Goal: Information Seeking & Learning: Understand process/instructions

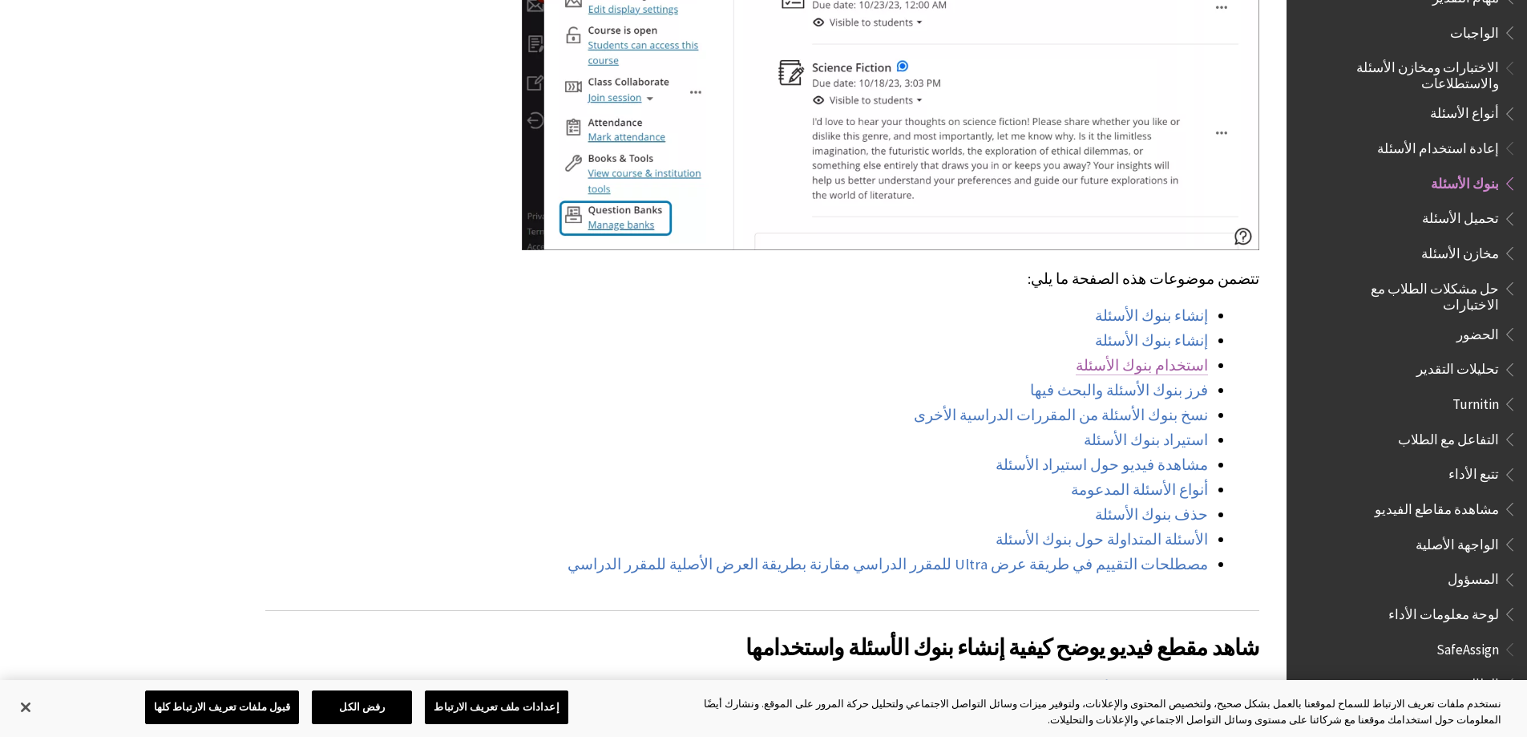
click at [1159, 356] on link "استخدام بنوك الأسئلة" at bounding box center [1142, 365] width 132 height 19
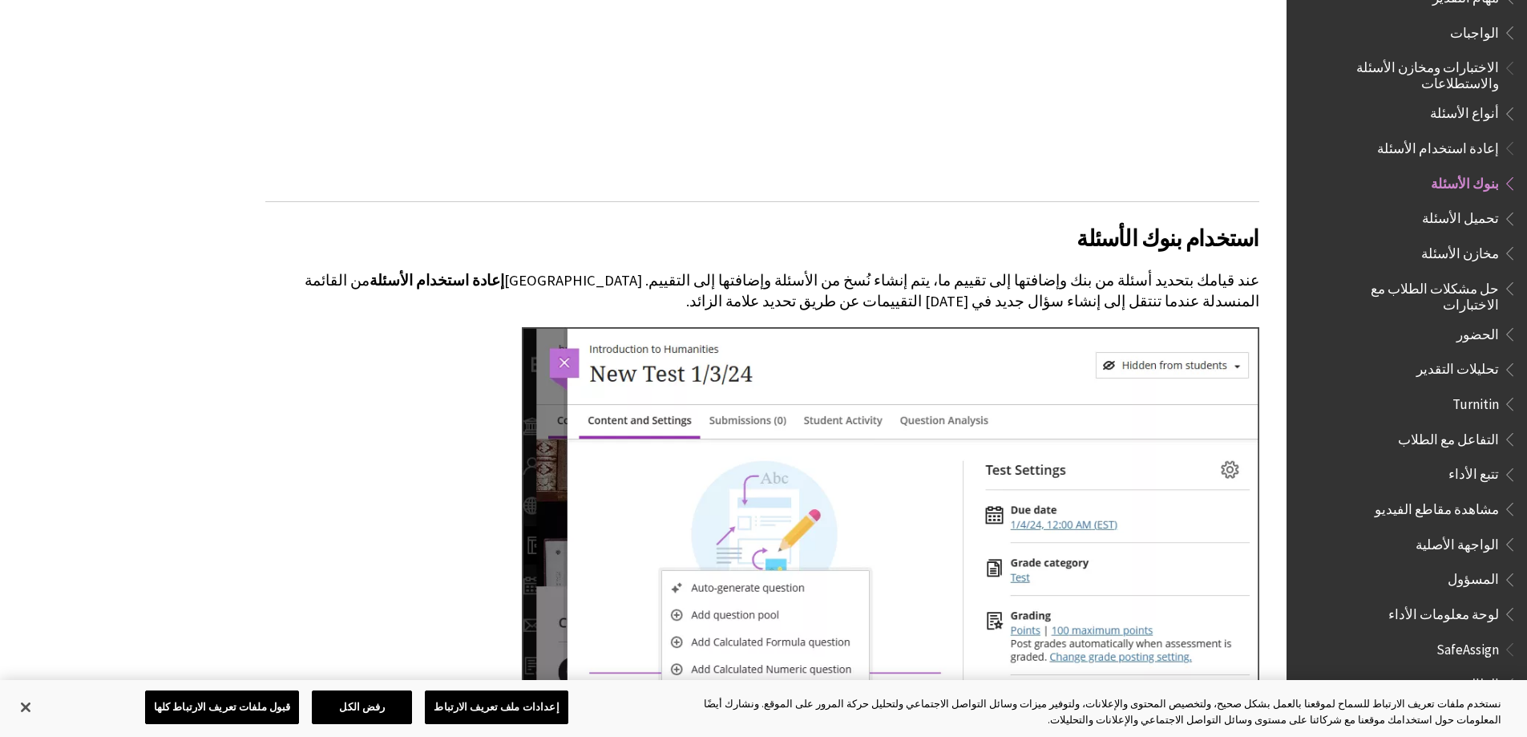
scroll to position [5291, 0]
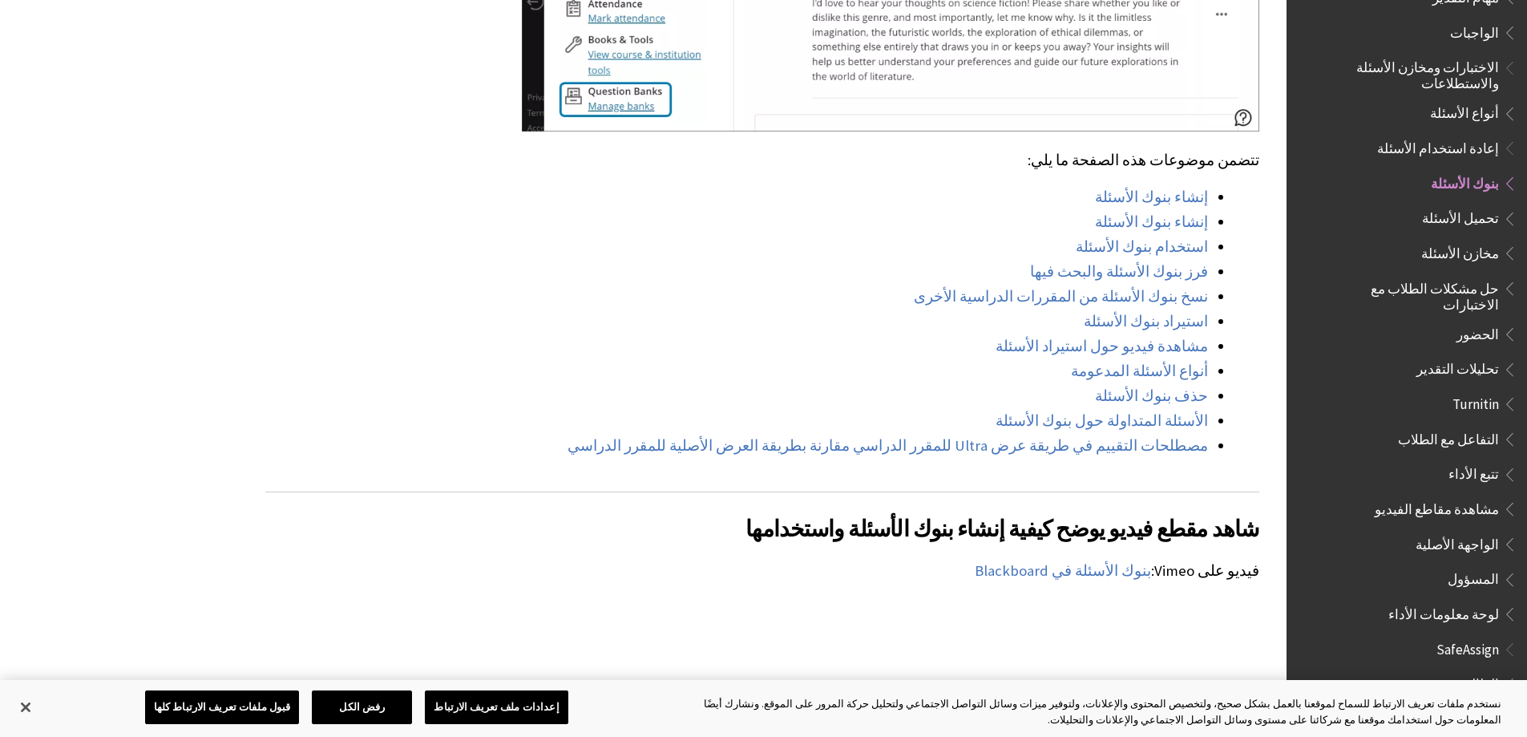
scroll to position [1203, 0]
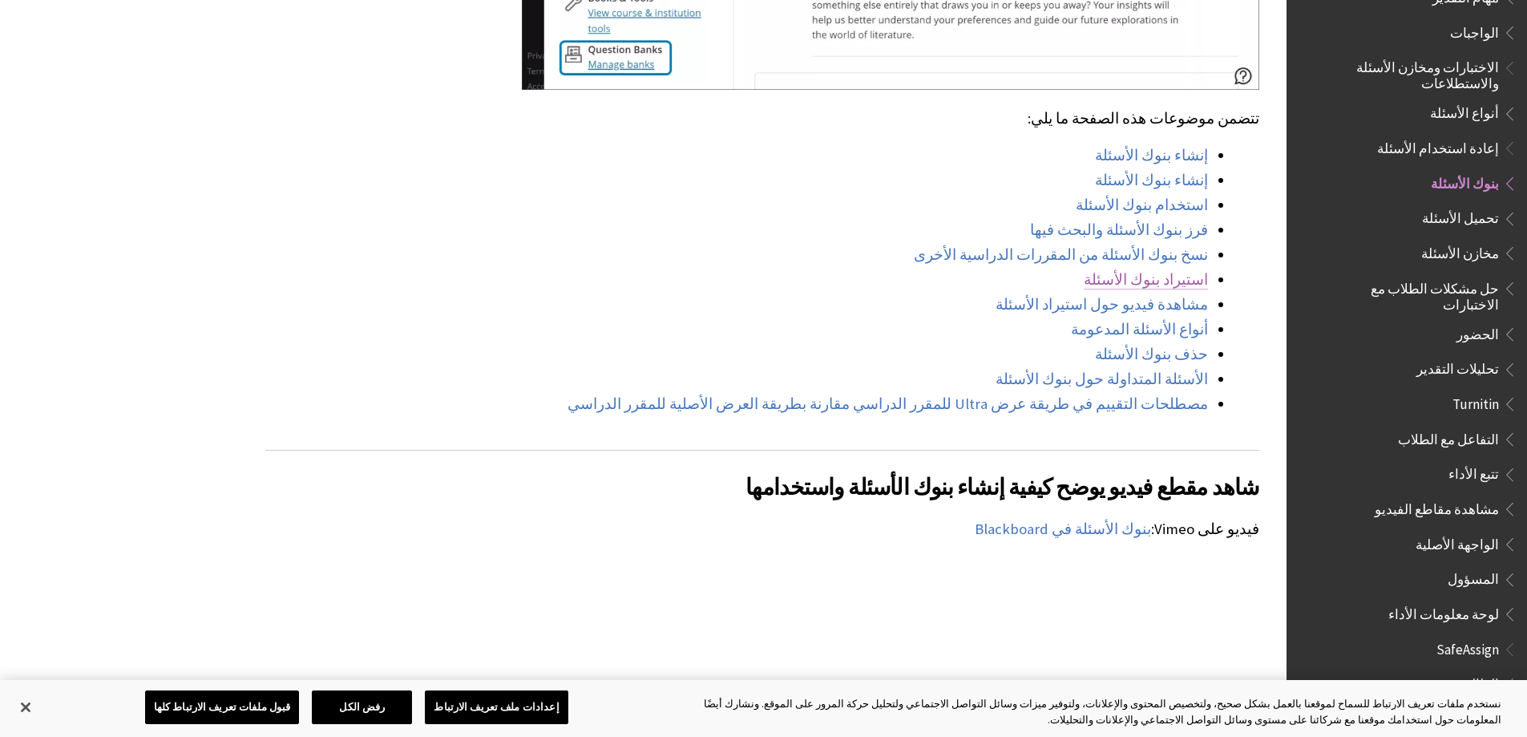
click at [1193, 270] on link "استيراد بنوك الأسئلة" at bounding box center [1146, 279] width 124 height 19
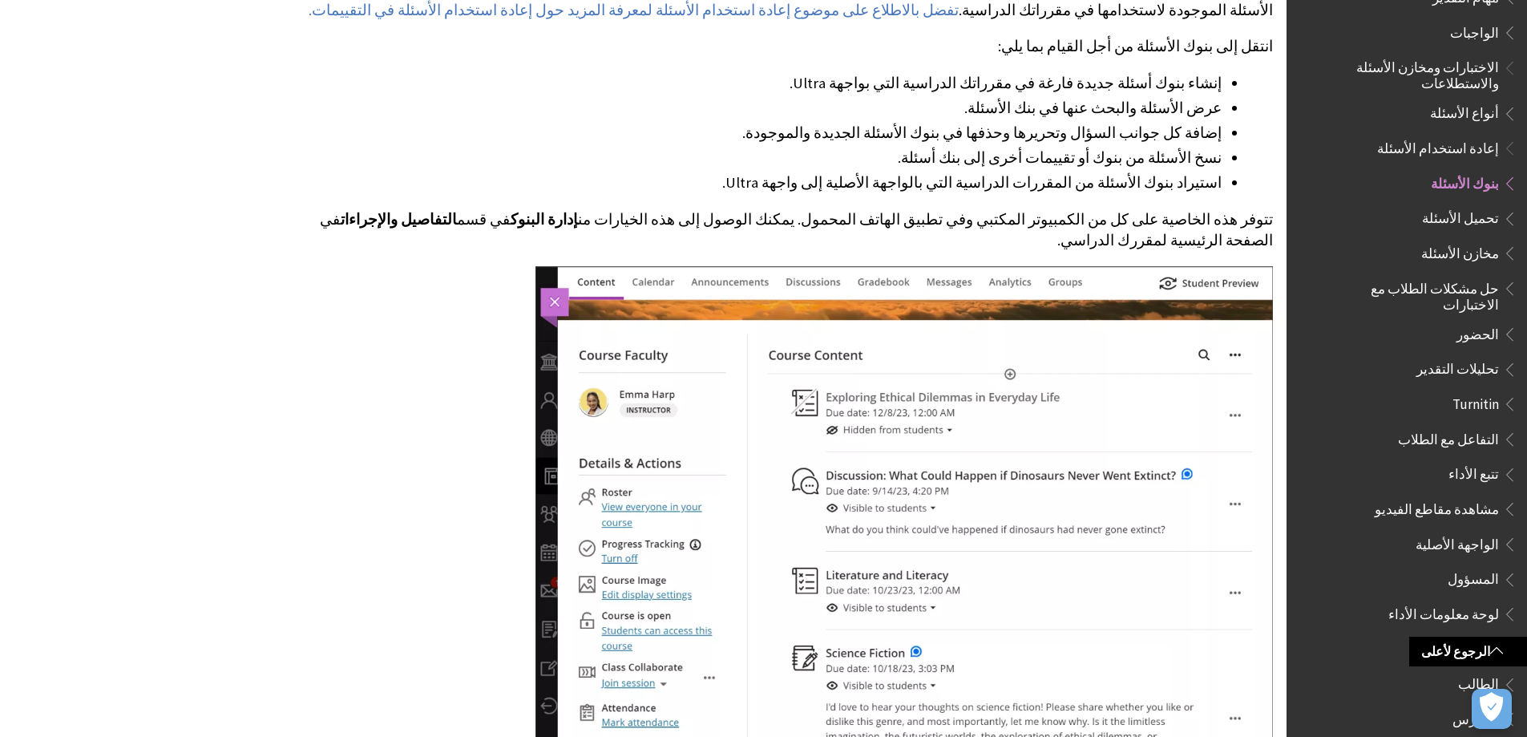
scroll to position [481, -14]
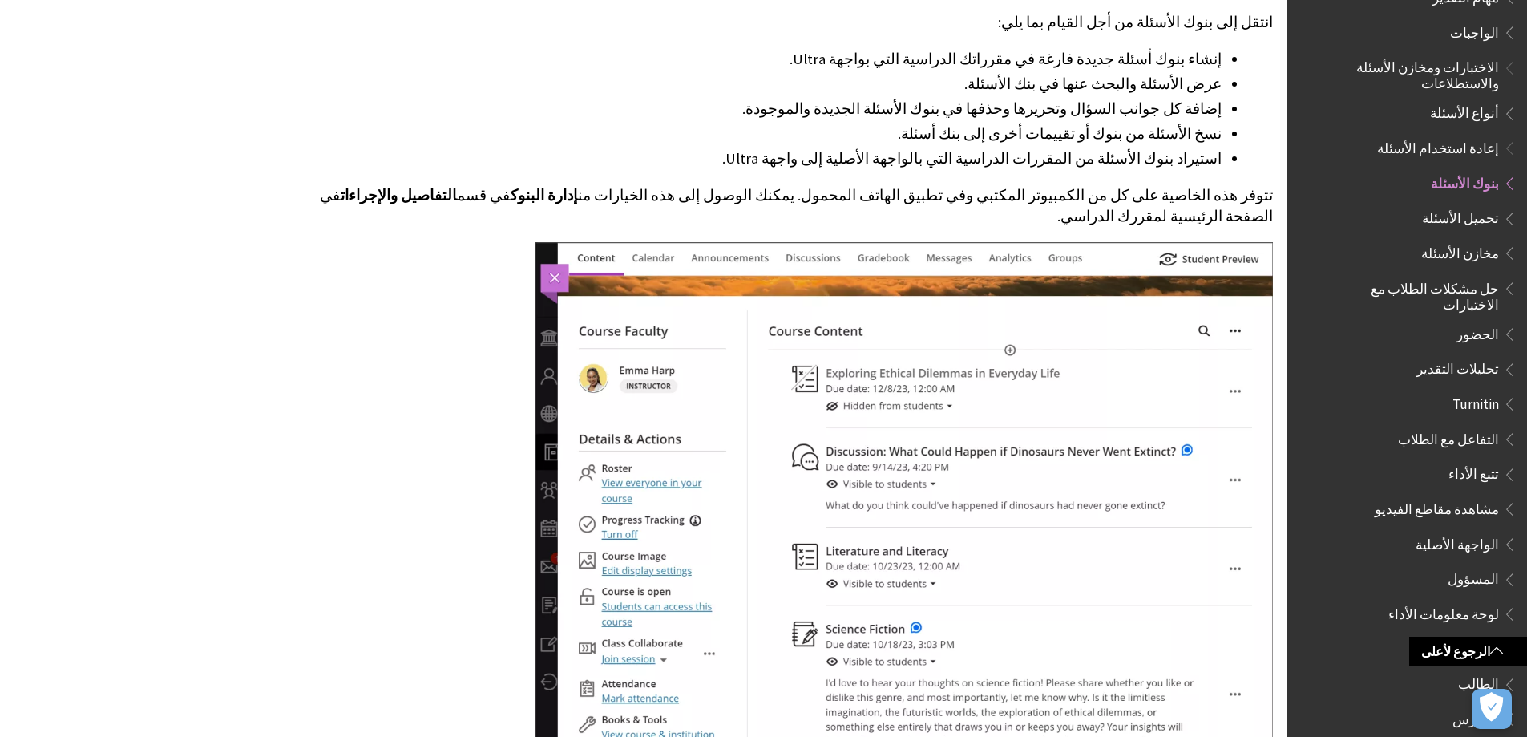
click at [1191, 158] on li "استيراد بنوك الأسئلة من المقررات الدراسية التي بالواجهة الأصلية إلى واجهة Ultra." at bounding box center [750, 159] width 943 height 22
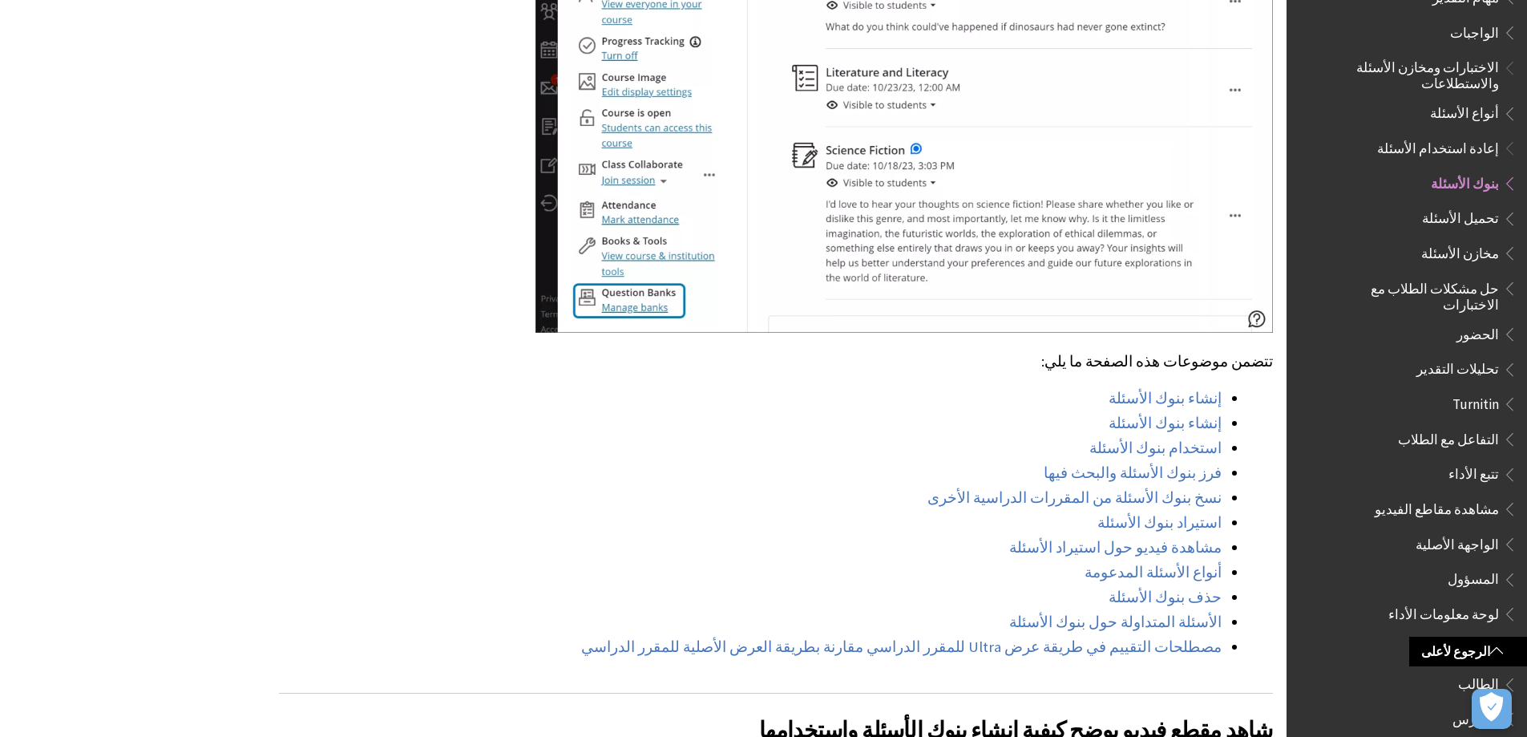
scroll to position [1203, -14]
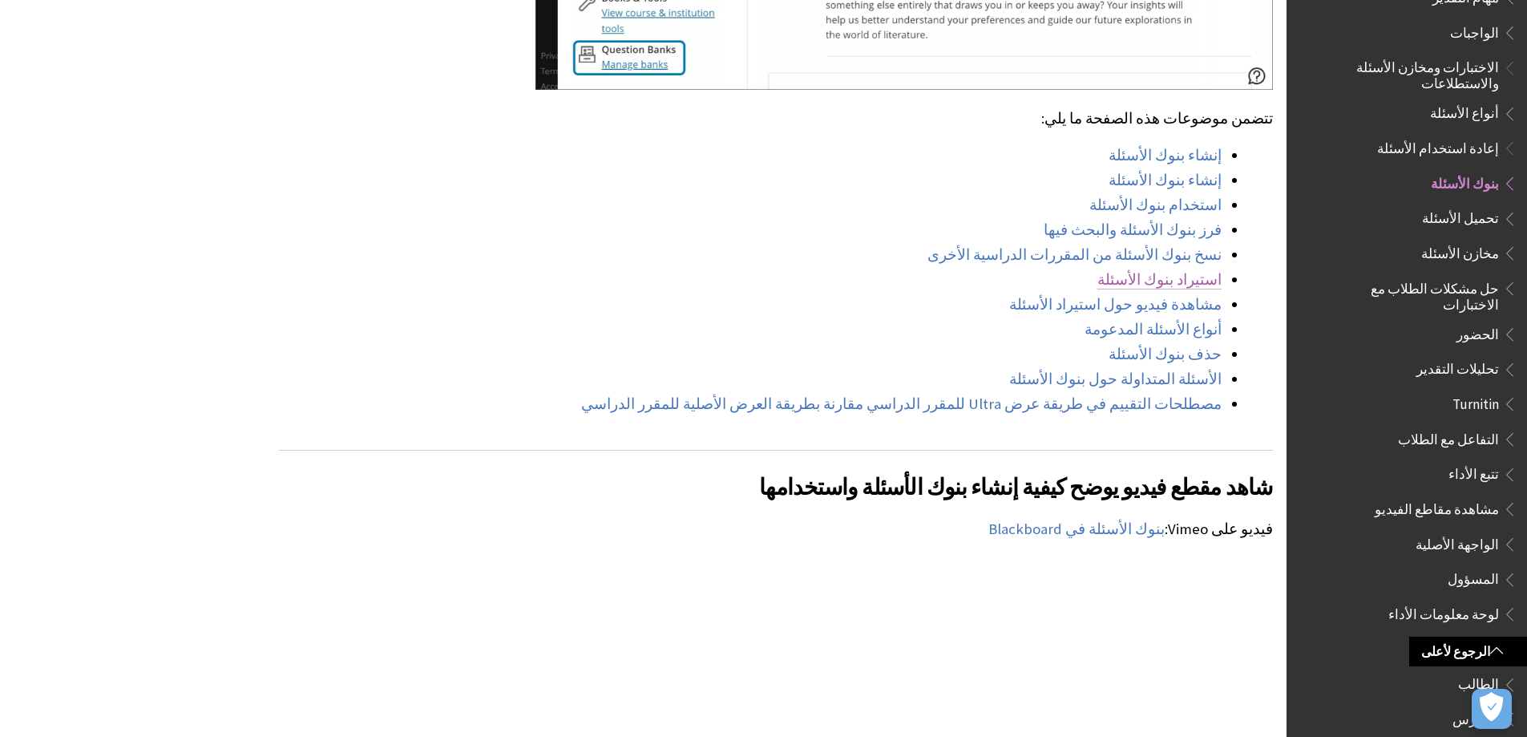
click at [1202, 270] on link "استيراد بنوك الأسئلة" at bounding box center [1160, 279] width 124 height 19
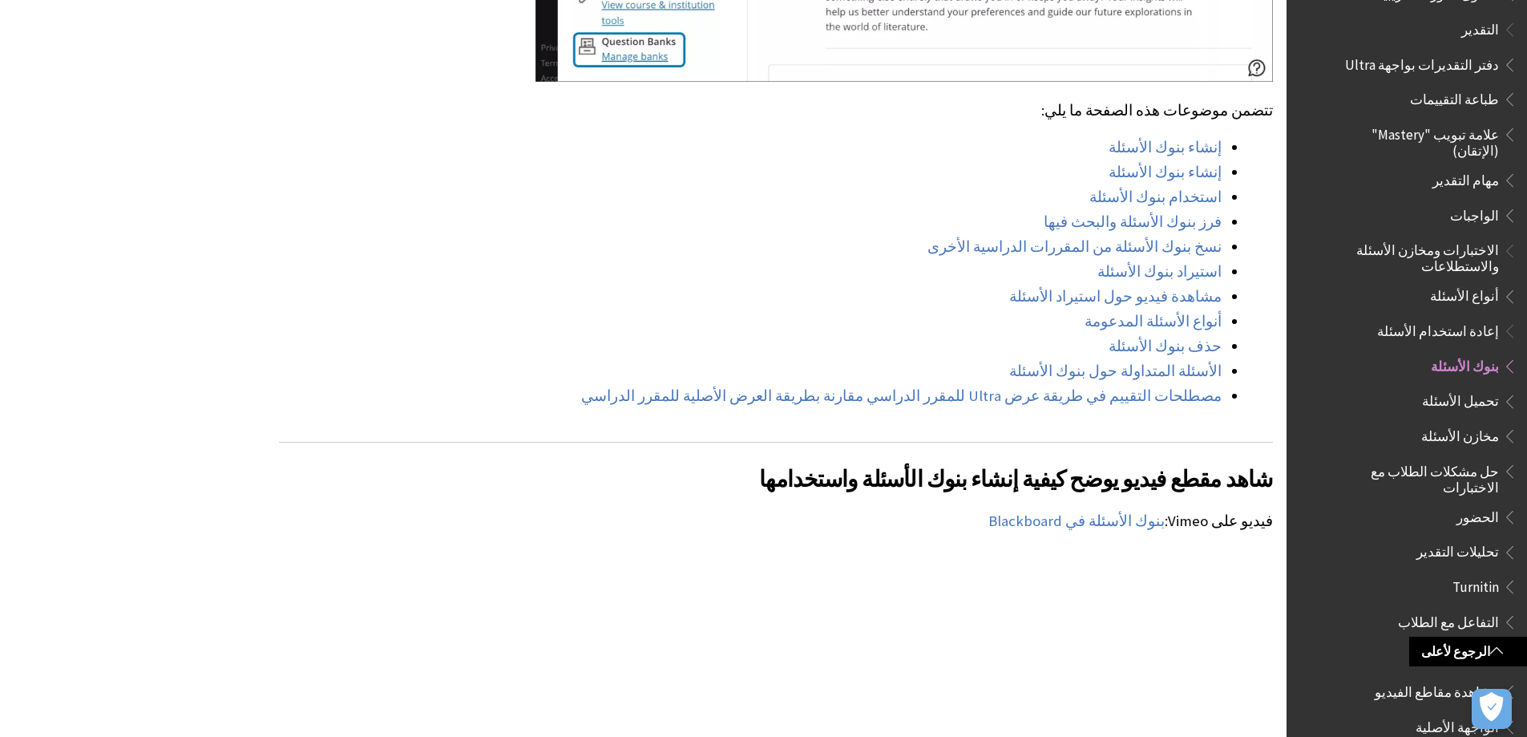
scroll to position [1845, 0]
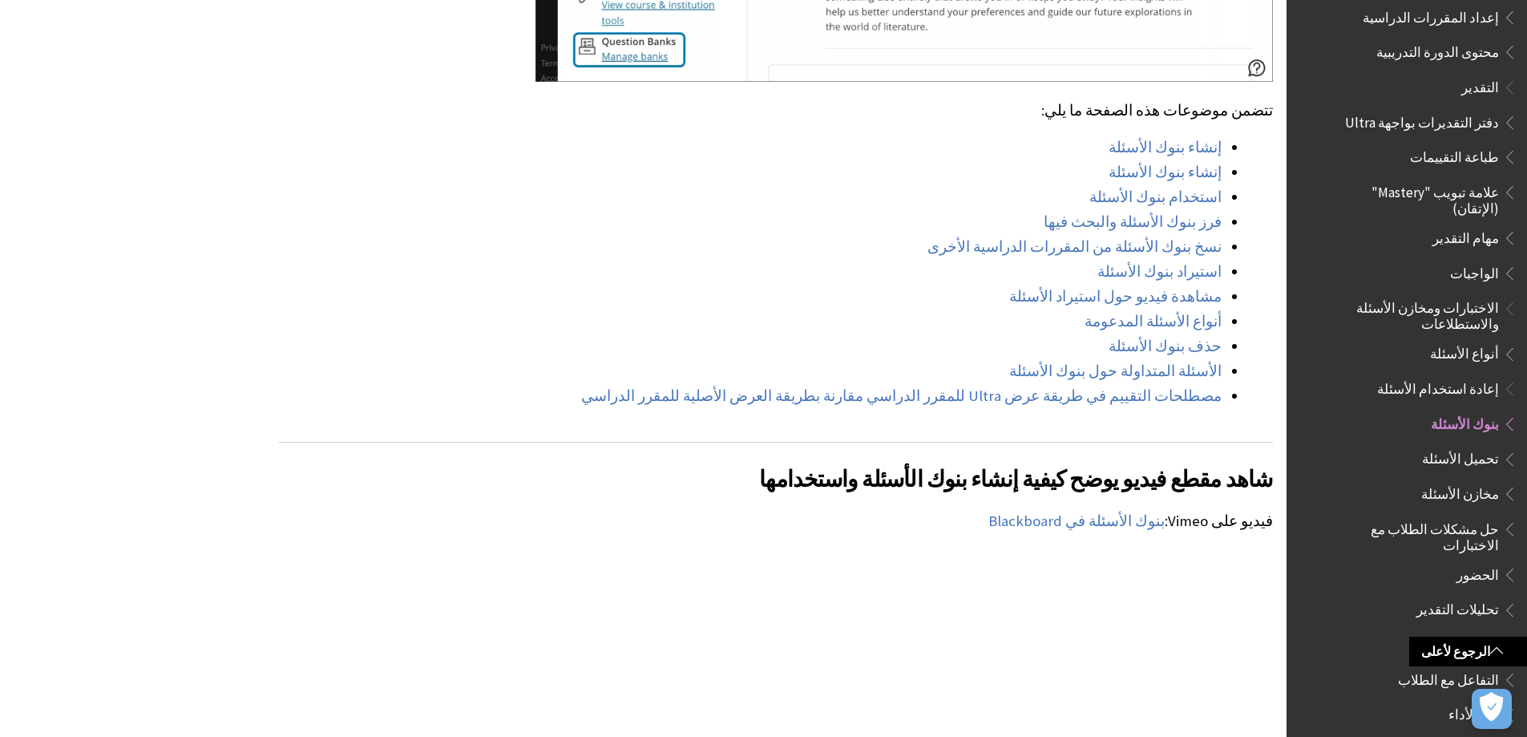
click at [1464, 295] on span "الاختبارات ومخازن الأسئلة والاستطلاعات" at bounding box center [1414, 314] width 169 height 38
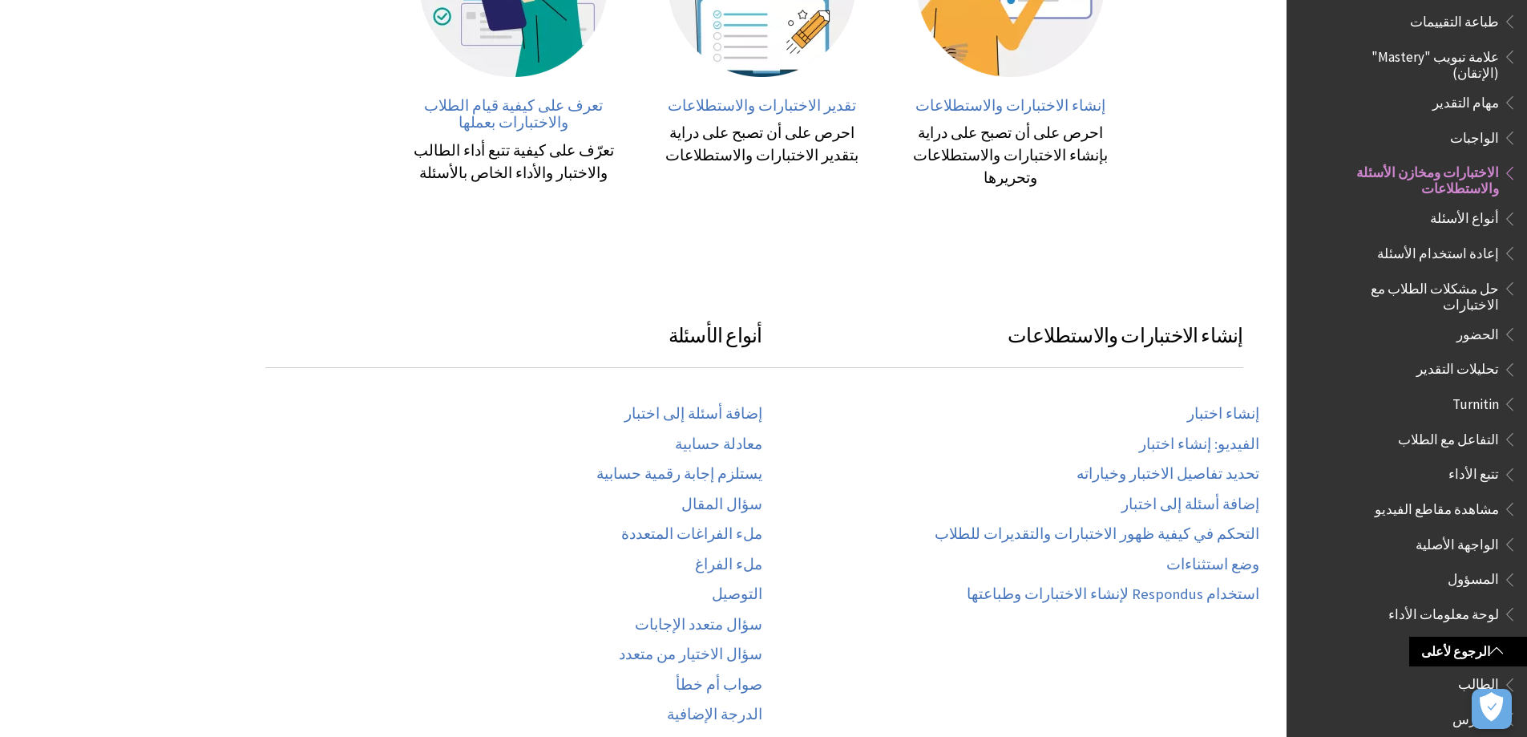
scroll to position [561, 0]
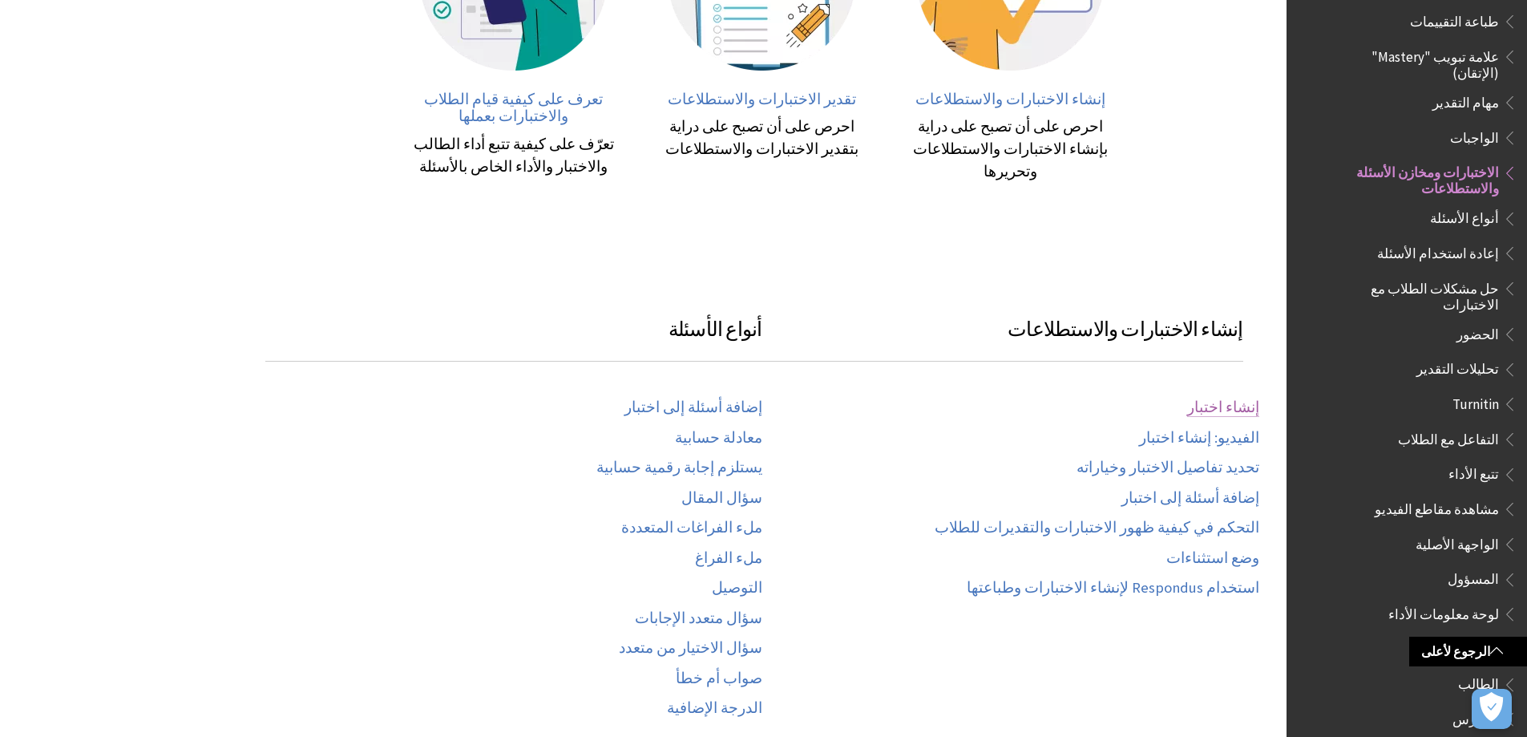
click at [1236, 398] on link "إنشاء اختبار" at bounding box center [1223, 407] width 72 height 18
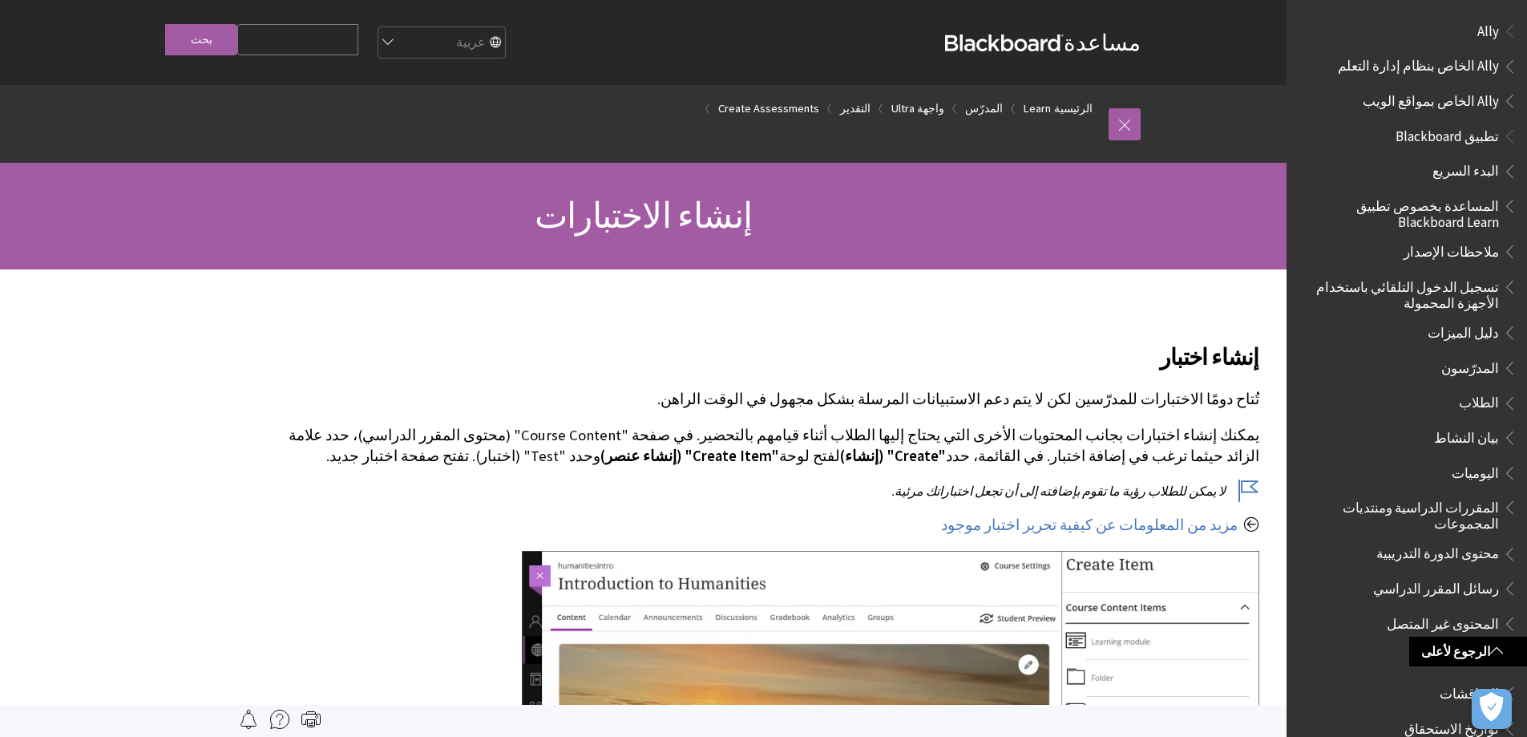
scroll to position [321, 0]
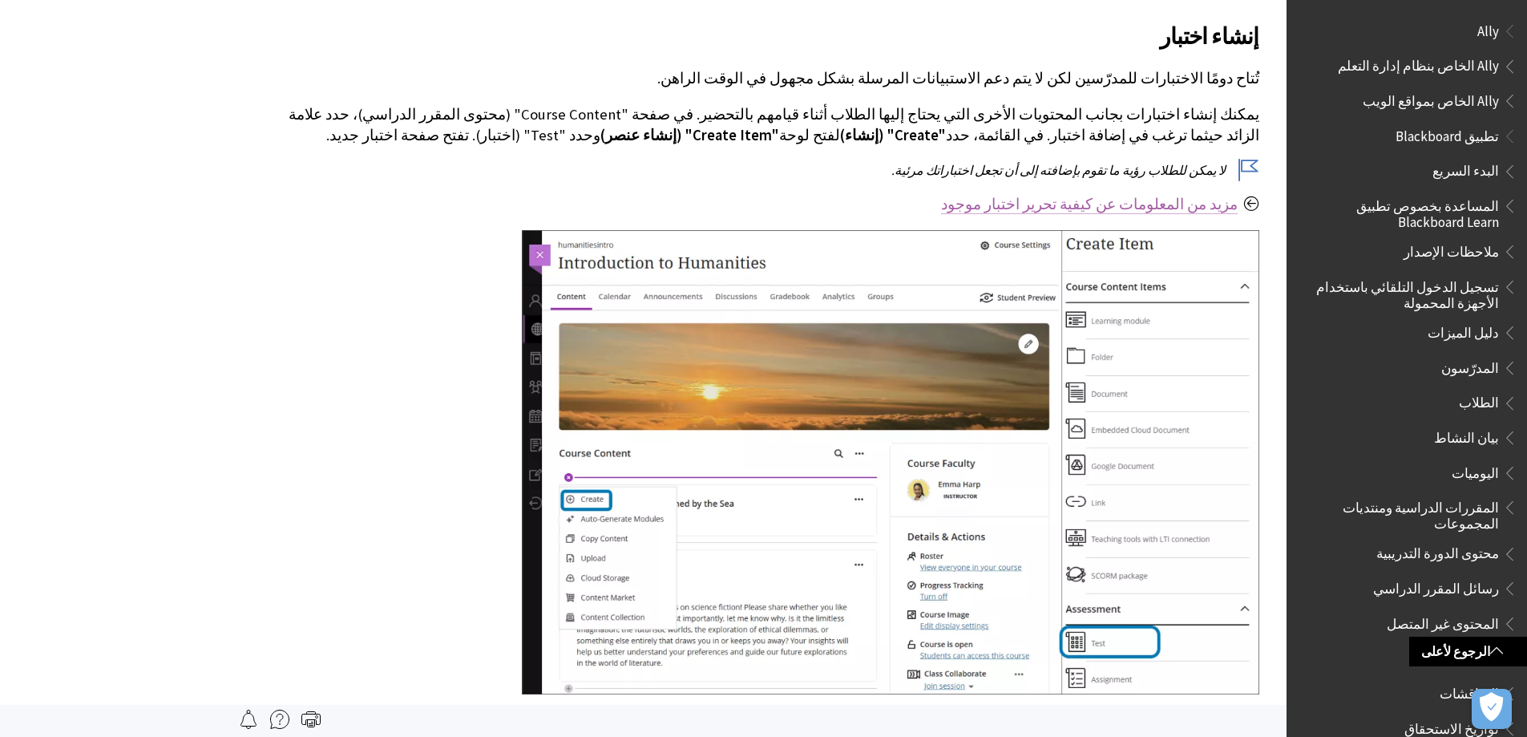
click at [1148, 205] on link "مزيد من المعلومات عن كيفية تحرير اختبار موجود" at bounding box center [1089, 204] width 297 height 19
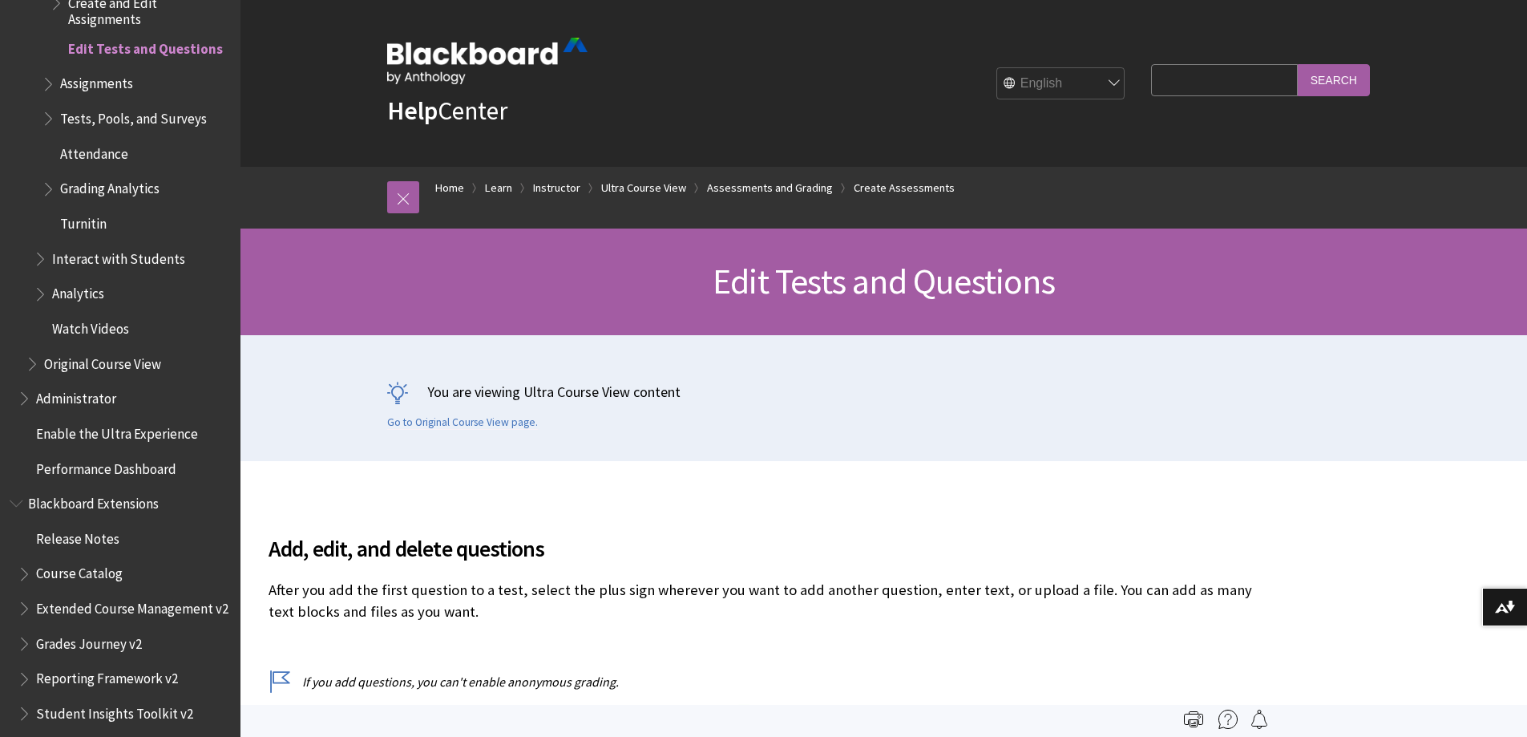
click at [1082, 88] on select "English عربية Català Cymraeg Deutsch Español Suomi Français עברית Italiano 日本語 …" at bounding box center [1061, 84] width 128 height 32
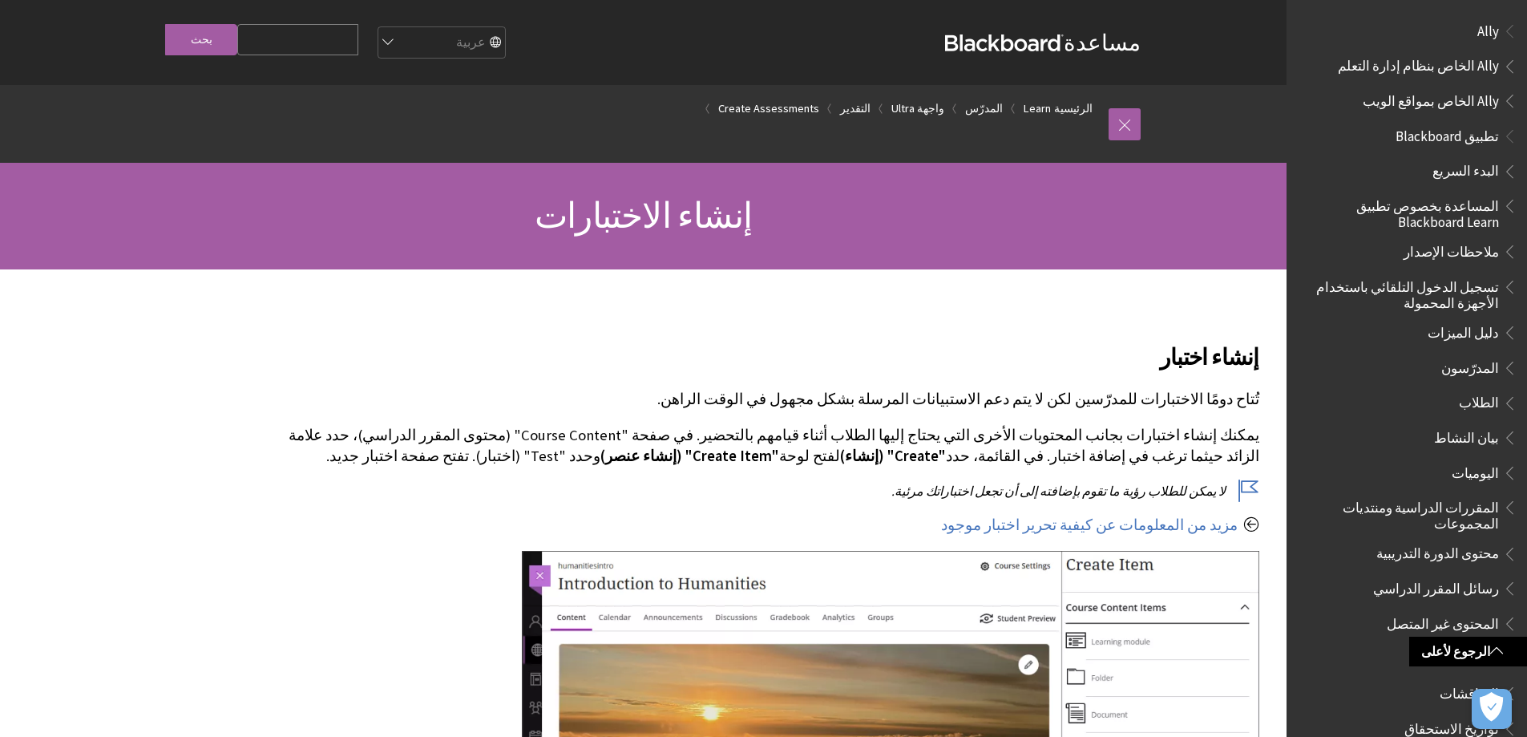
scroll to position [321, 0]
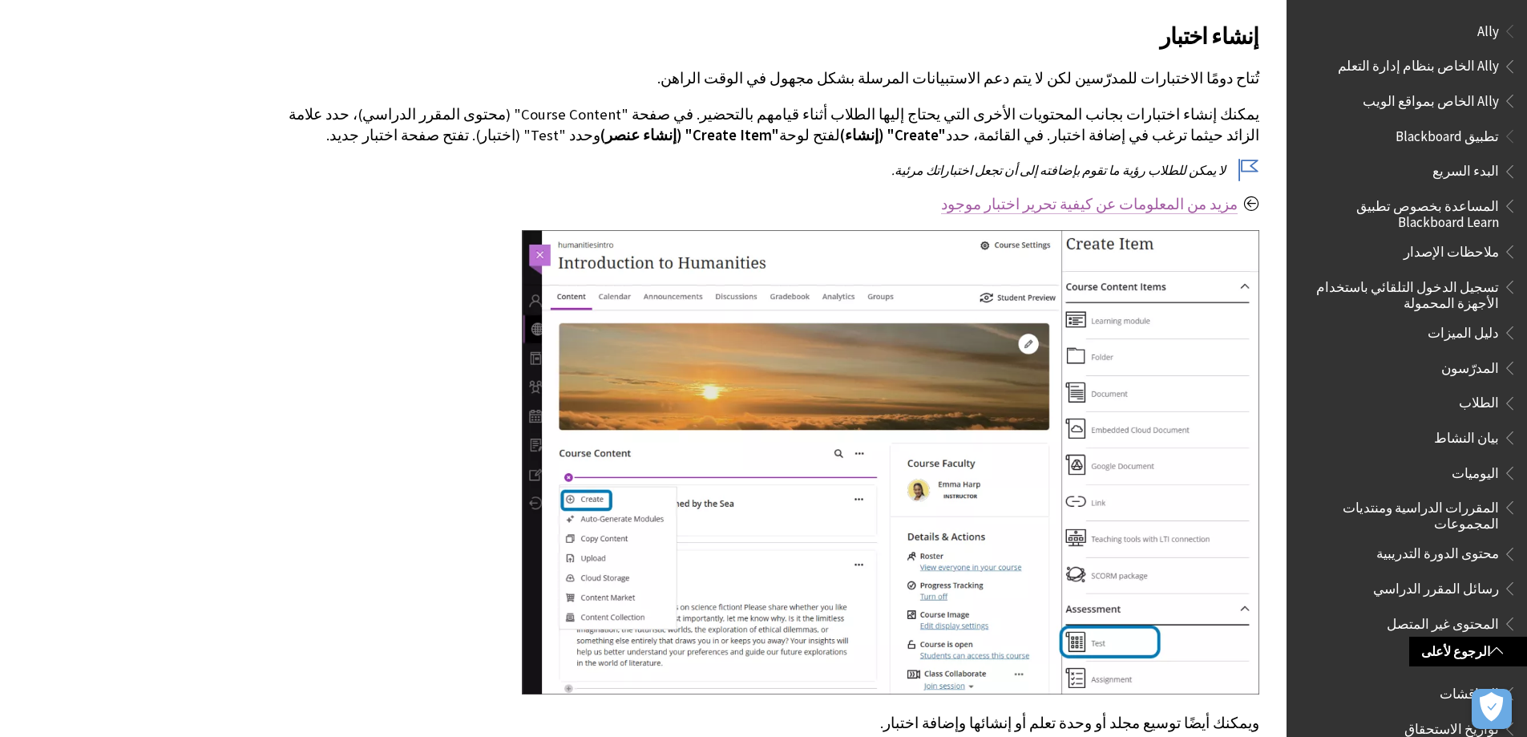
click at [1135, 202] on link "مزيد من المعلومات عن كيفية تحرير اختبار موجود" at bounding box center [1089, 204] width 297 height 19
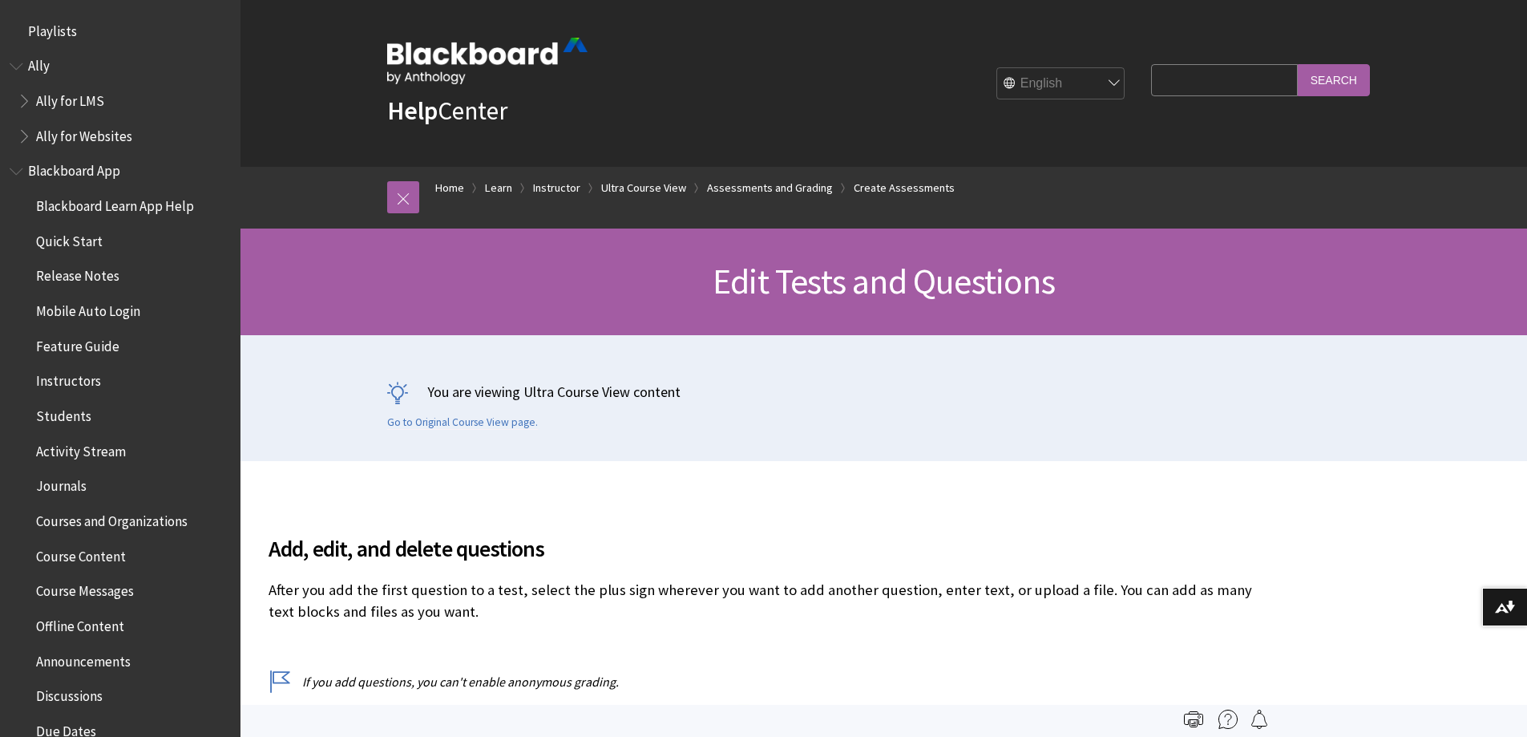
scroll to position [2627, 0]
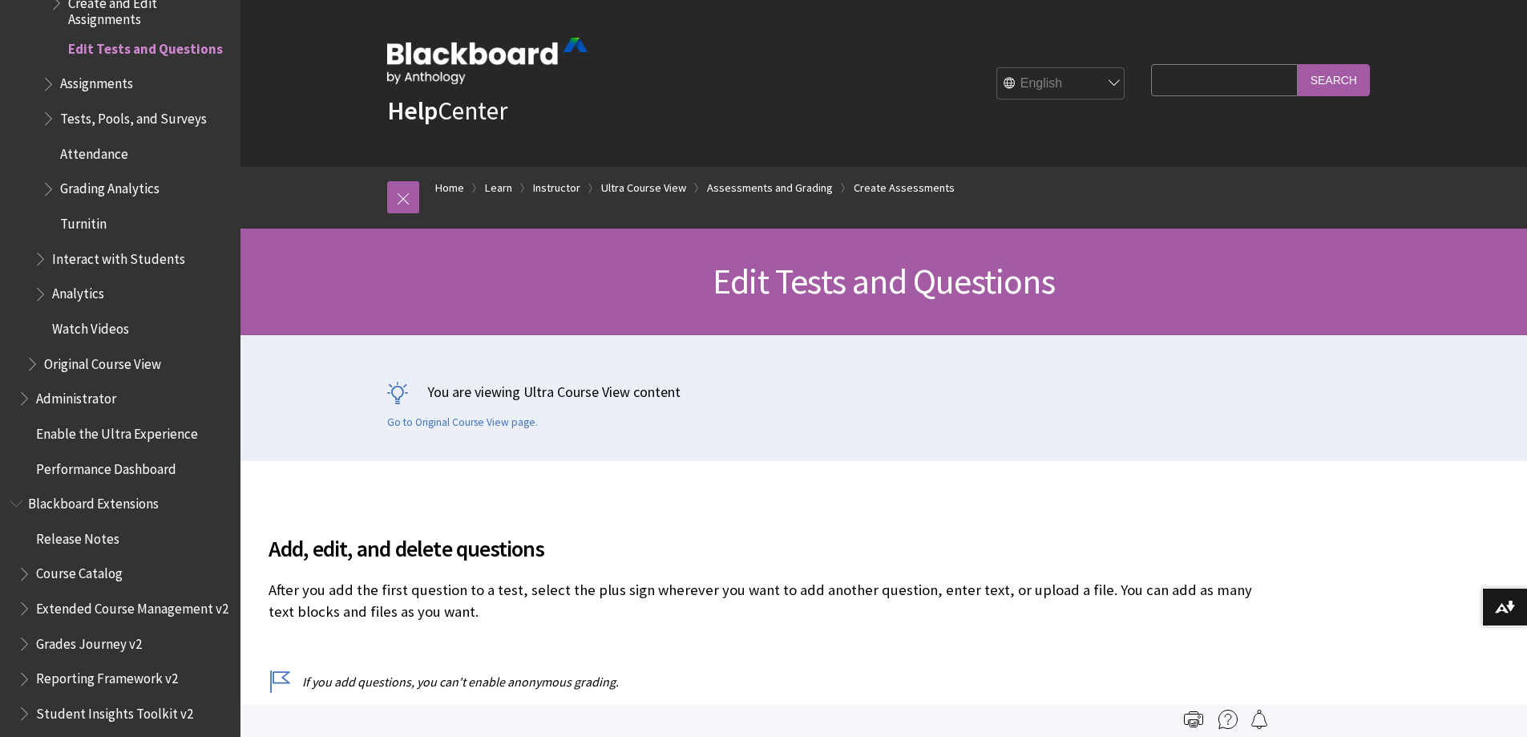
click at [1085, 88] on select "English عربية Català Cymraeg Deutsch Español Suomi Français עברית Italiano 日本語 …" at bounding box center [1061, 84] width 128 height 32
select select "/ar-sa/Learn/Instructor/Ultra/Tests_Pools_Surveys/Edit_Tests_and_Questions"
click at [997, 68] on select "English عربية Català Cymraeg Deutsch Español Suomi Français עברית Italiano 日本語 …" at bounding box center [1061, 84] width 128 height 32
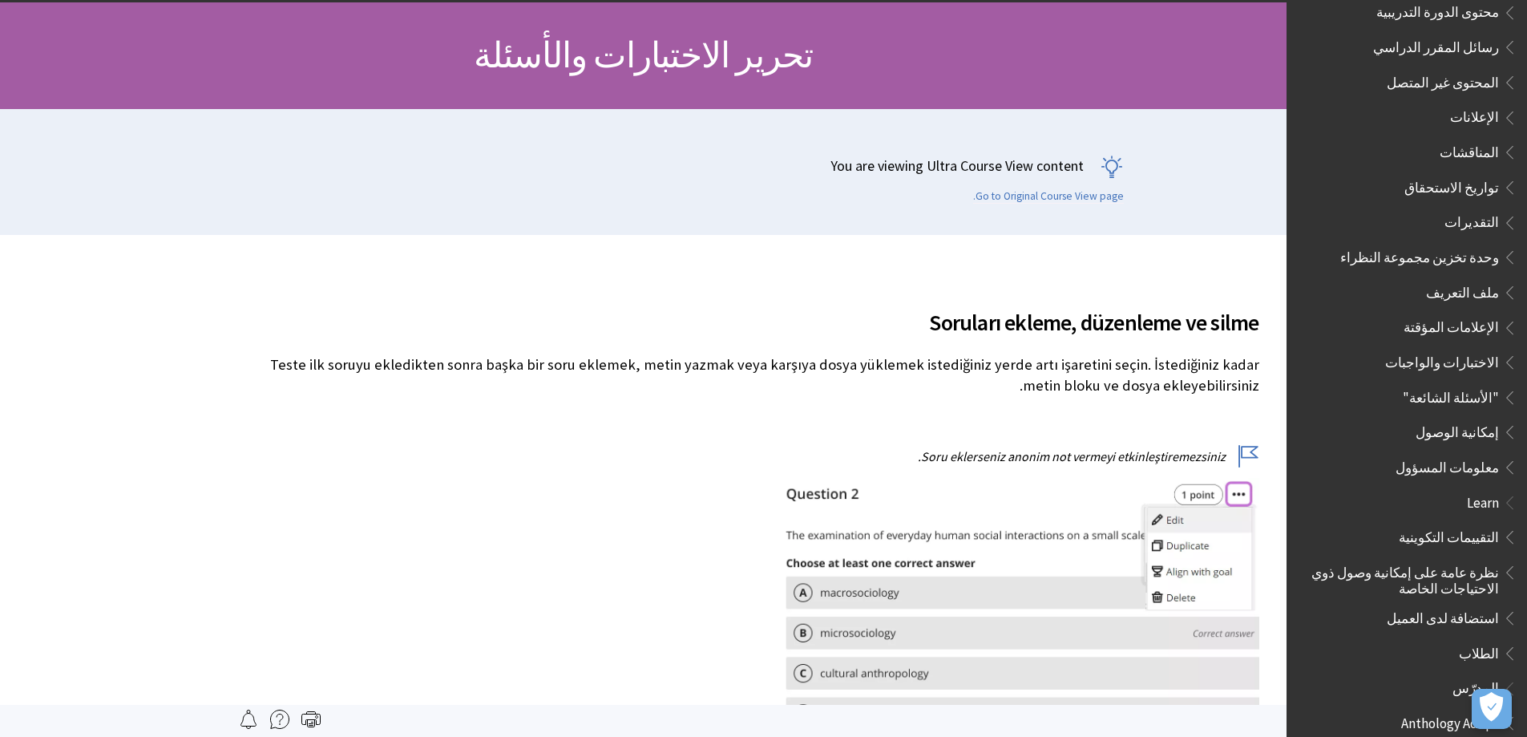
scroll to position [561, 0]
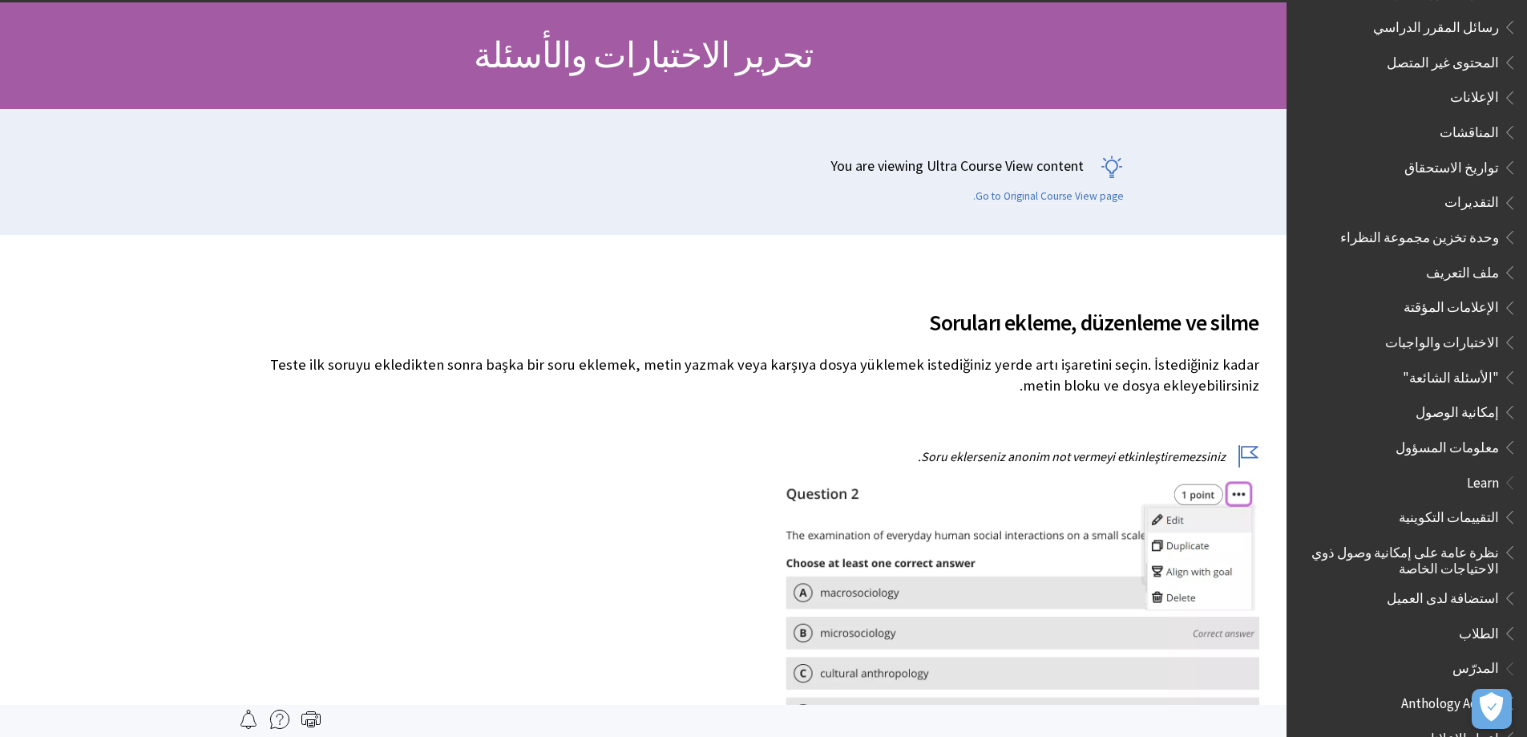
click at [1447, 329] on span "الاختبارات والواجبات" at bounding box center [1442, 340] width 114 height 22
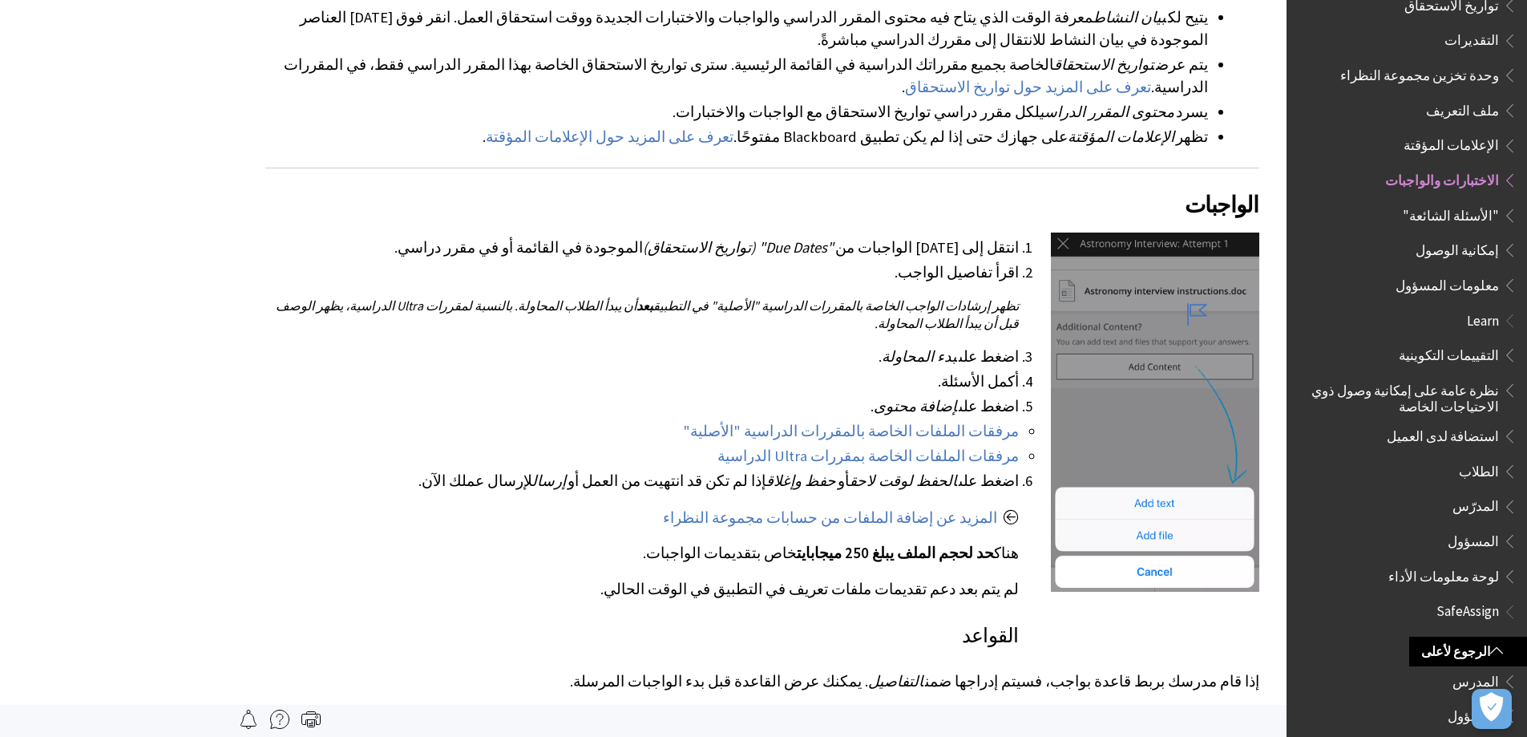
scroll to position [401, 0]
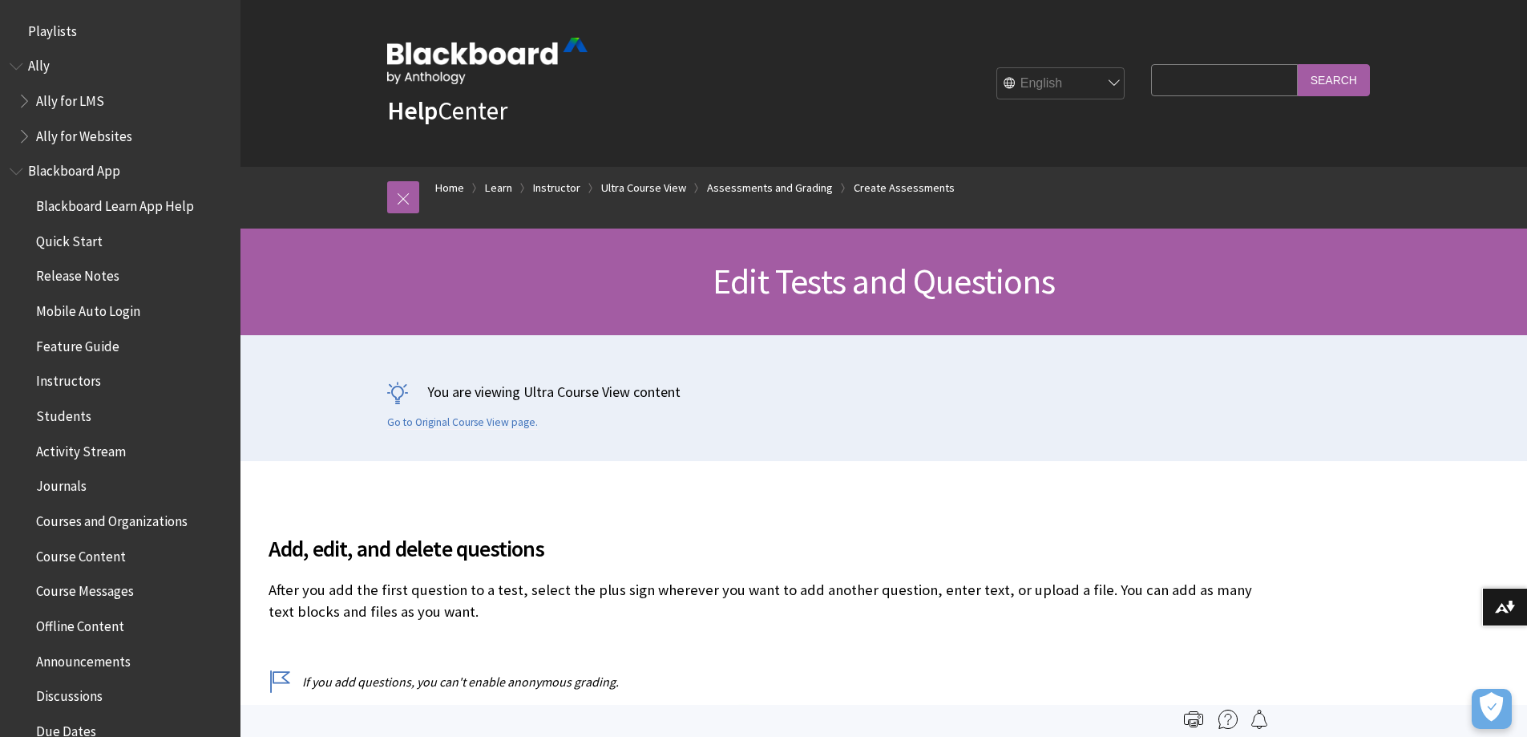
scroll to position [2627, 0]
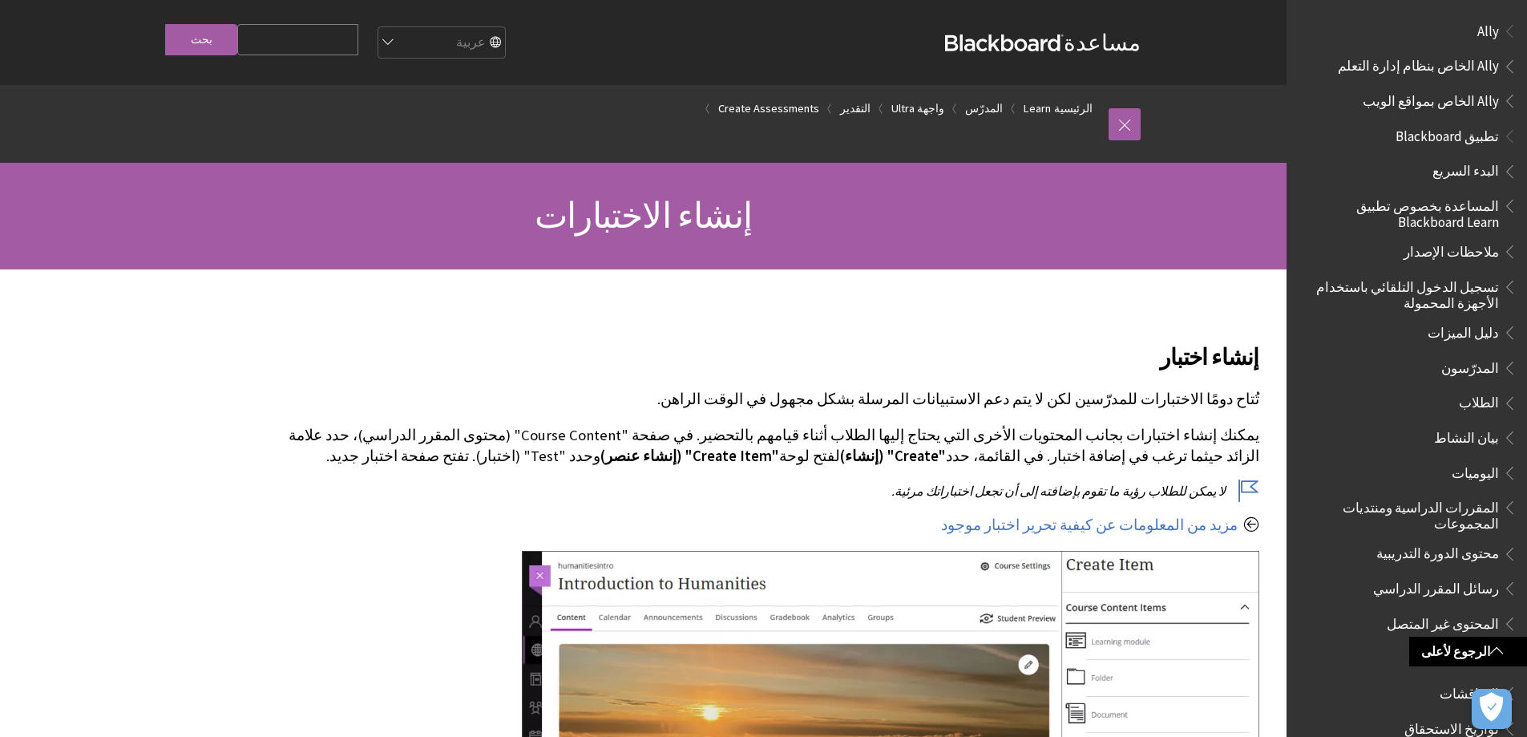
scroll to position [321, 0]
